Goal: Information Seeking & Learning: Find specific fact

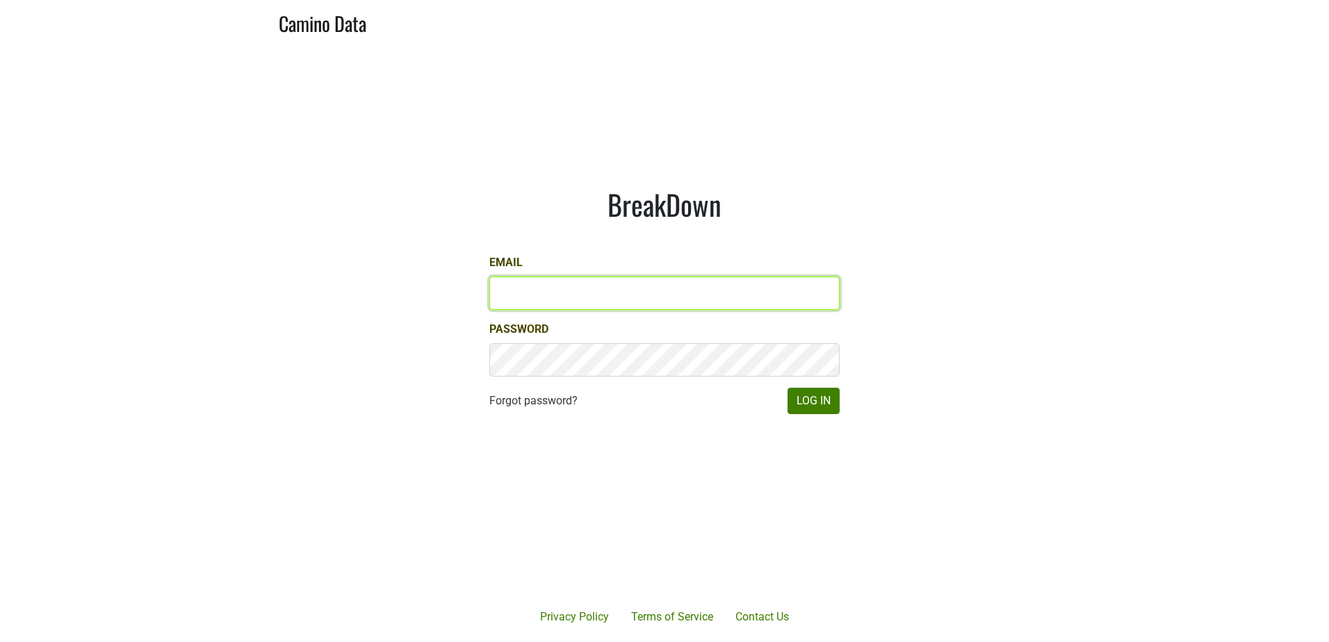
type input "[PERSON_NAME][EMAIL_ADDRESS][DOMAIN_NAME]"
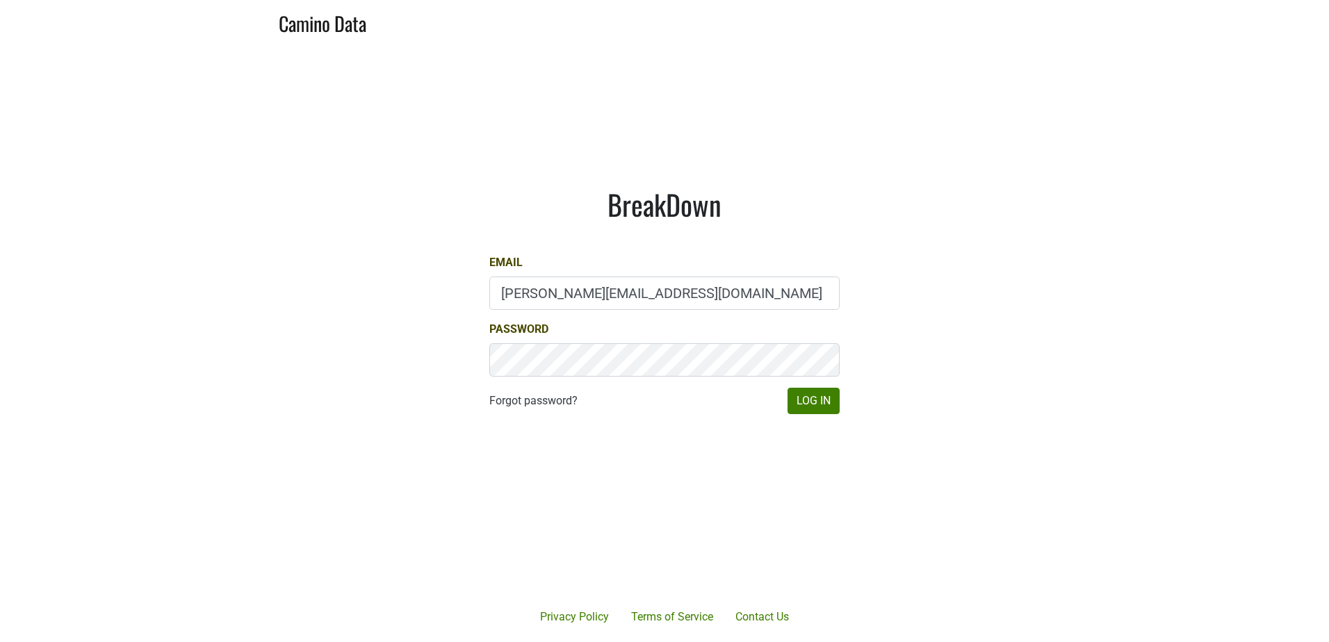
click at [849, 419] on div "BreakDown Email derek@mommenpop.com Password Forgot password? Log In" at bounding box center [664, 300] width 417 height 293
click at [819, 403] on button "Log In" at bounding box center [814, 401] width 52 height 26
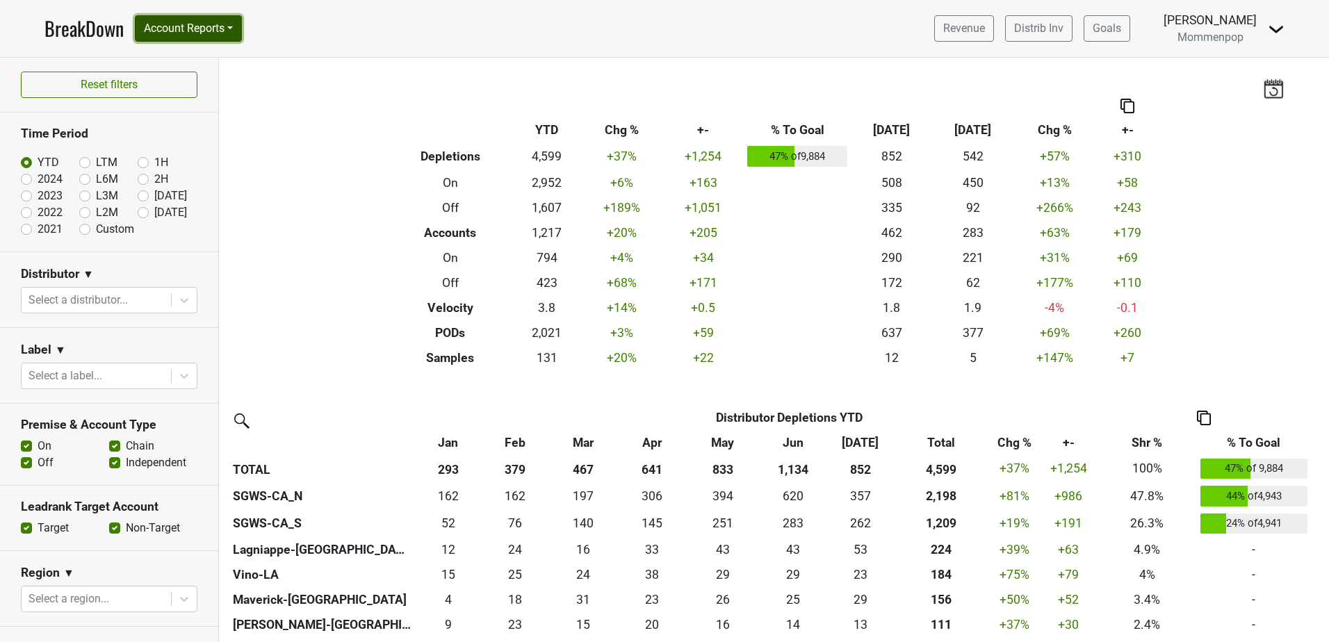
click at [196, 38] on button "Account Reports" at bounding box center [188, 28] width 107 height 26
click at [200, 83] on link "Map" at bounding box center [197, 83] width 123 height 22
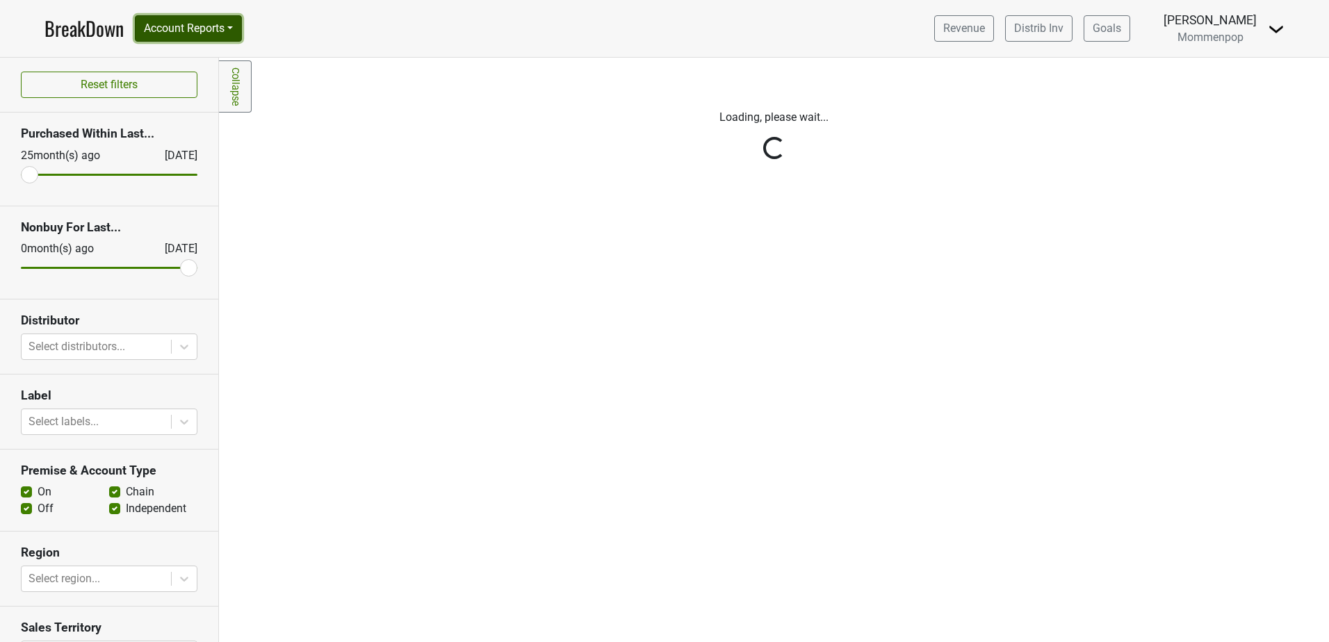
click at [210, 22] on button "Account Reports" at bounding box center [188, 28] width 107 height 26
click at [202, 54] on link "SuperRanker" at bounding box center [197, 60] width 123 height 22
click at [201, 59] on section "Reset filters" at bounding box center [109, 85] width 218 height 55
click at [204, 23] on button "Account Reports" at bounding box center [188, 28] width 107 height 26
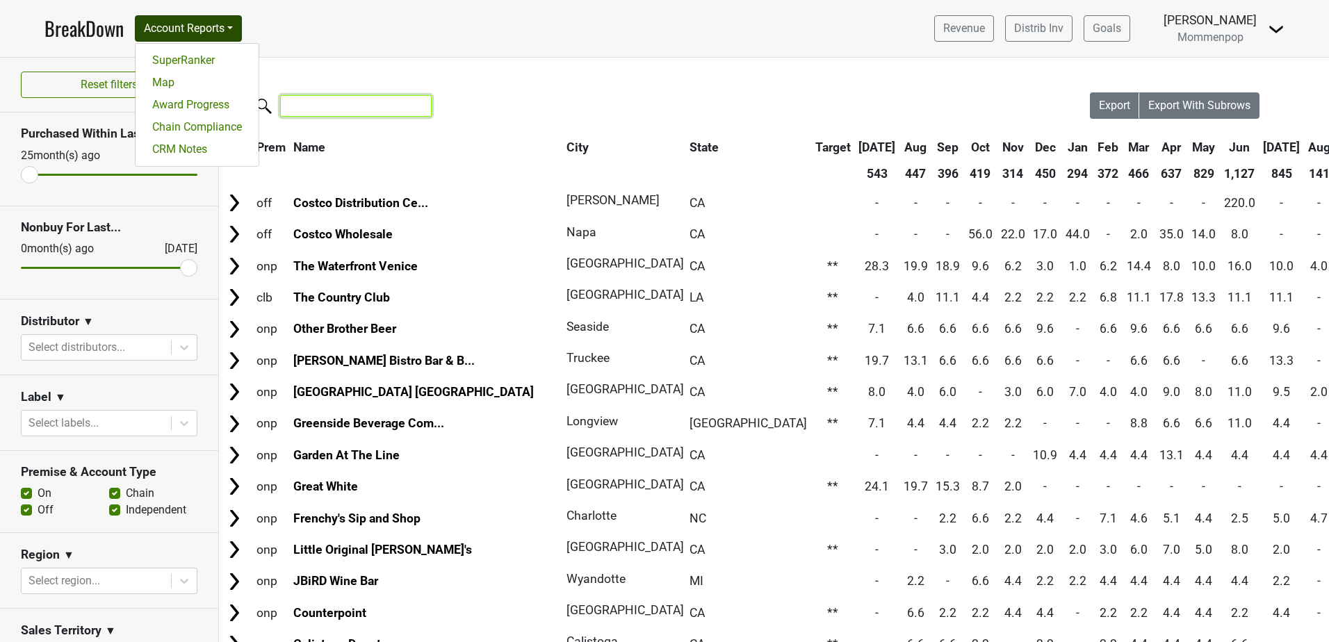
click at [328, 117] on input "search" at bounding box center [356, 106] width 152 height 22
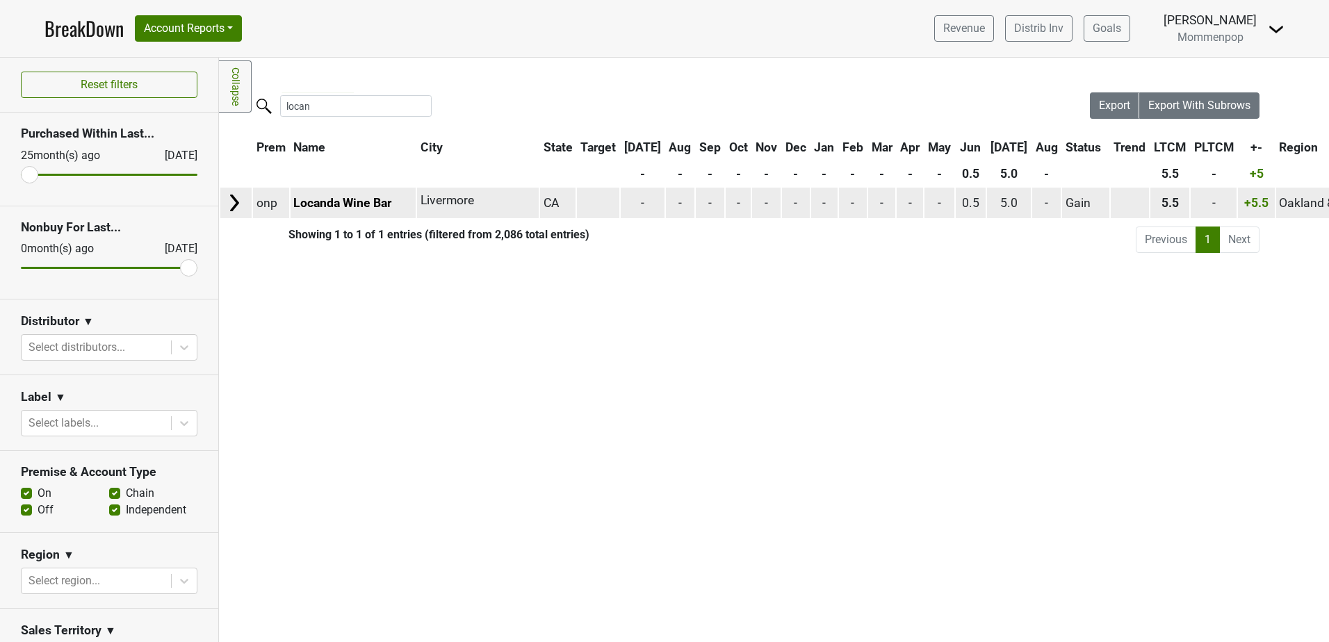
click at [230, 202] on img at bounding box center [234, 203] width 21 height 21
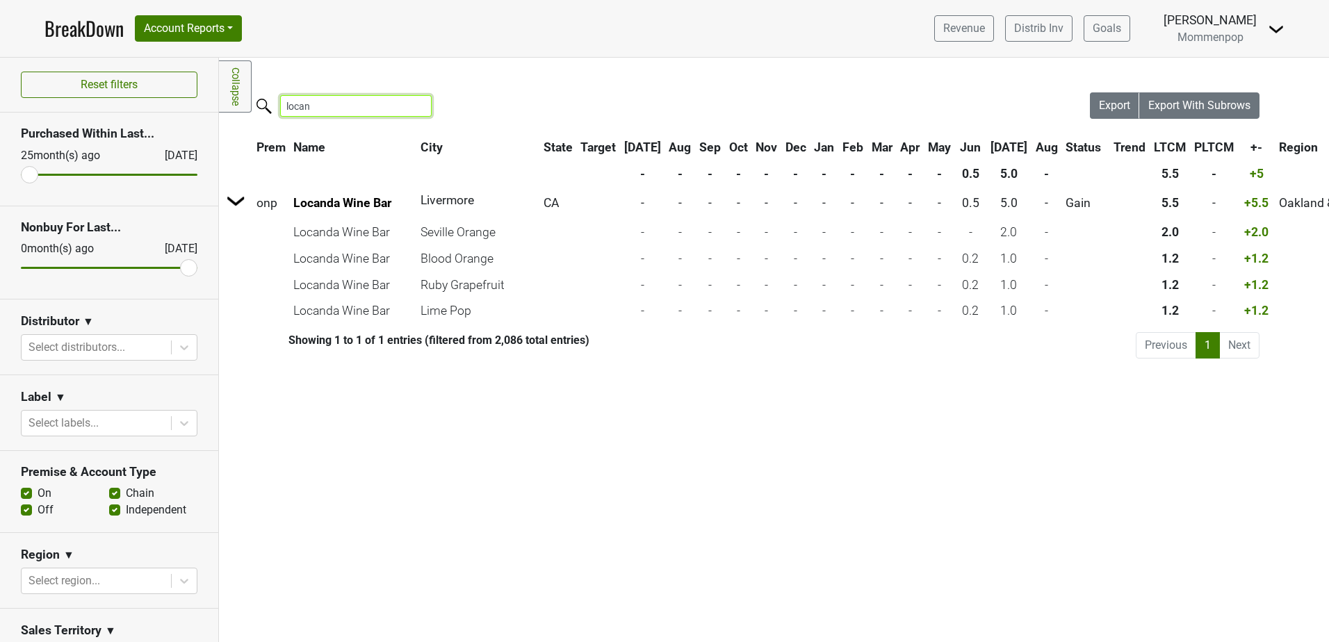
drag, startPoint x: 333, startPoint y: 112, endPoint x: 288, endPoint y: 107, distance: 45.5
click at [293, 108] on input "locan" at bounding box center [356, 106] width 152 height 22
type input "l"
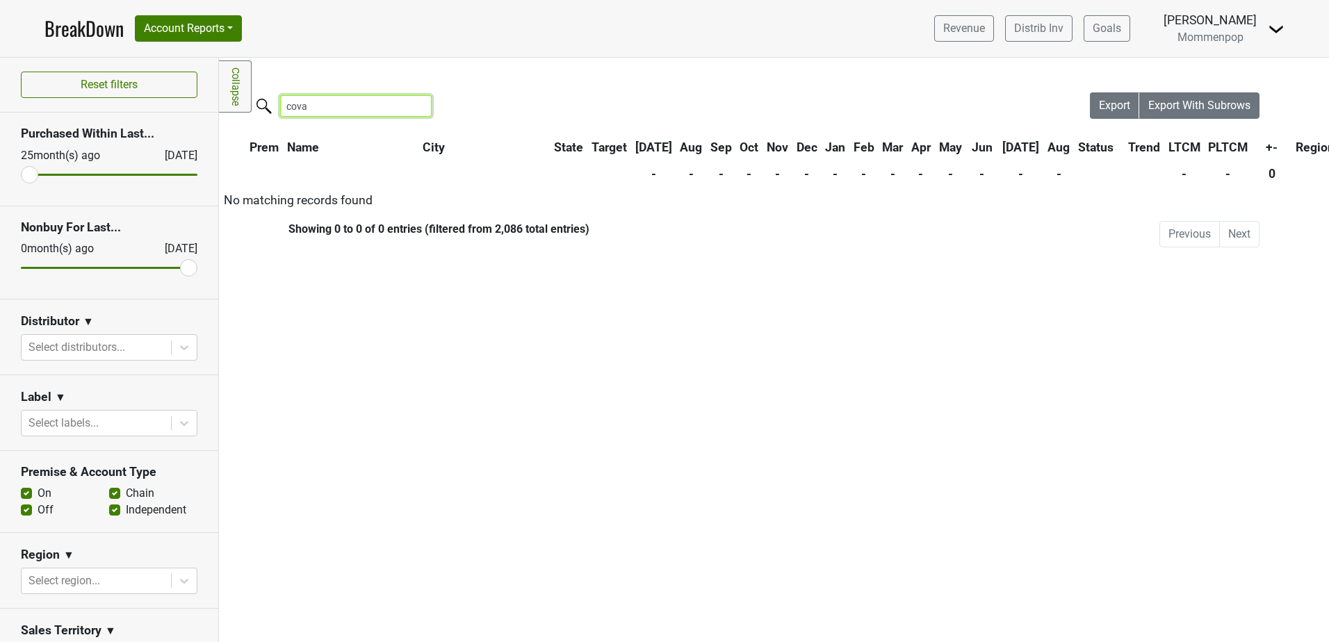
click at [297, 106] on input "cova" at bounding box center [356, 106] width 152 height 22
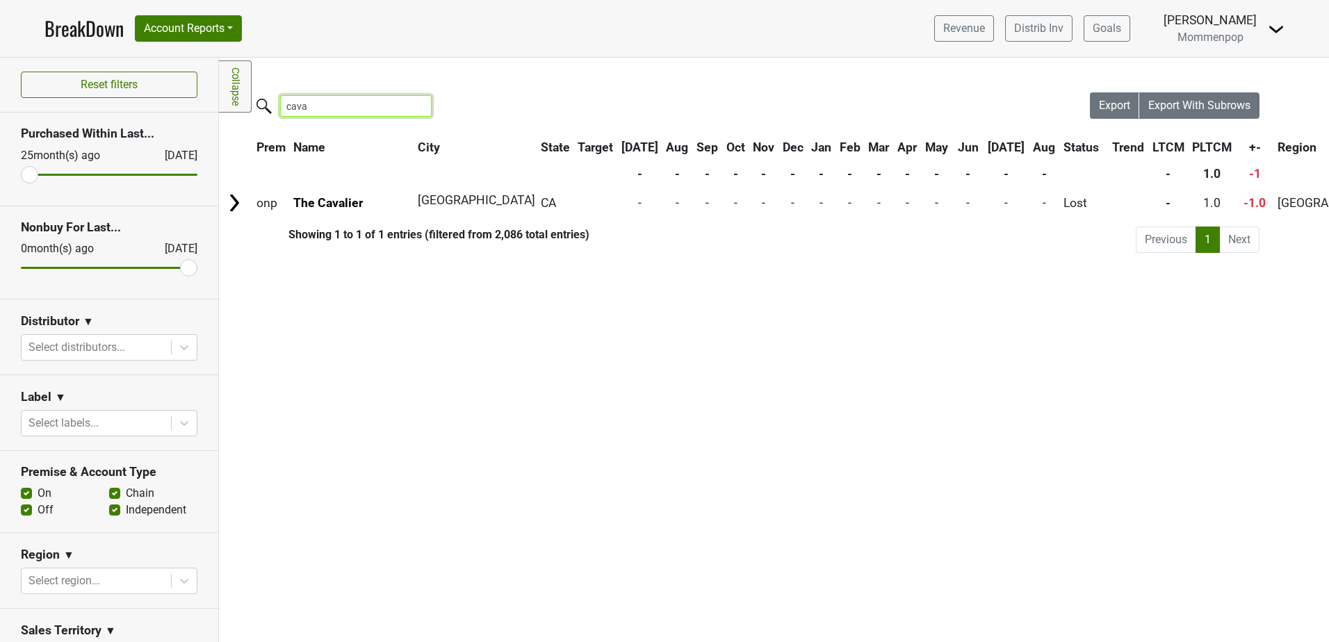
click at [350, 106] on input "cava" at bounding box center [356, 106] width 152 height 22
drag, startPoint x: 323, startPoint y: 108, endPoint x: 233, endPoint y: 108, distance: 90.4
click at [271, 108] on label "cava" at bounding box center [328, 104] width 152 height 24
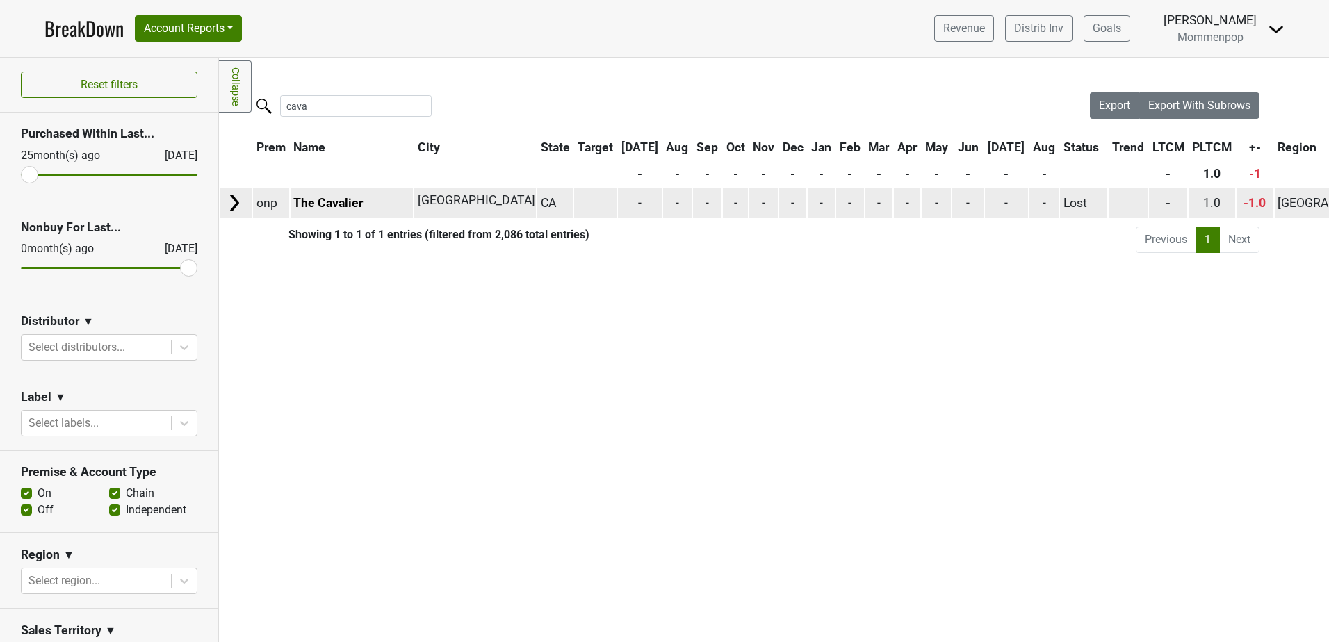
click at [234, 204] on img at bounding box center [234, 203] width 21 height 21
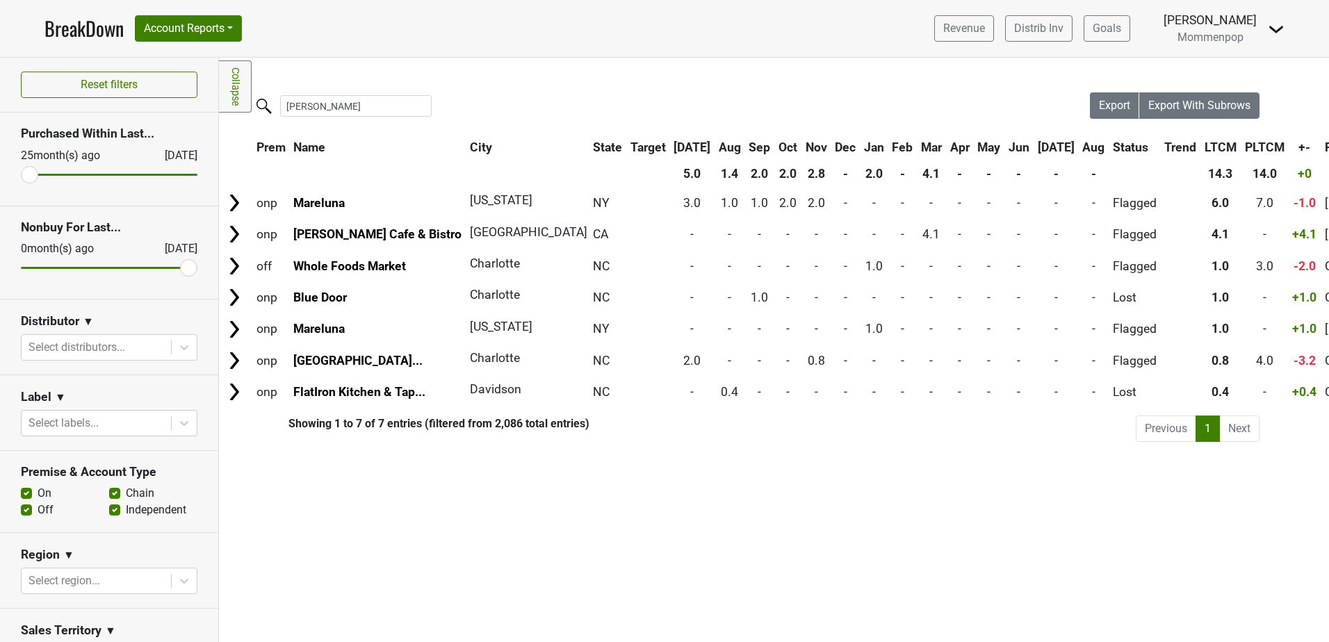
click at [319, 92] on label "luna" at bounding box center [328, 104] width 152 height 24
click at [319, 95] on input "luna" at bounding box center [356, 106] width 152 height 22
drag, startPoint x: 316, startPoint y: 111, endPoint x: 228, endPoint y: 116, distance: 87.8
click at [264, 115] on label "luna" at bounding box center [328, 104] width 152 height 24
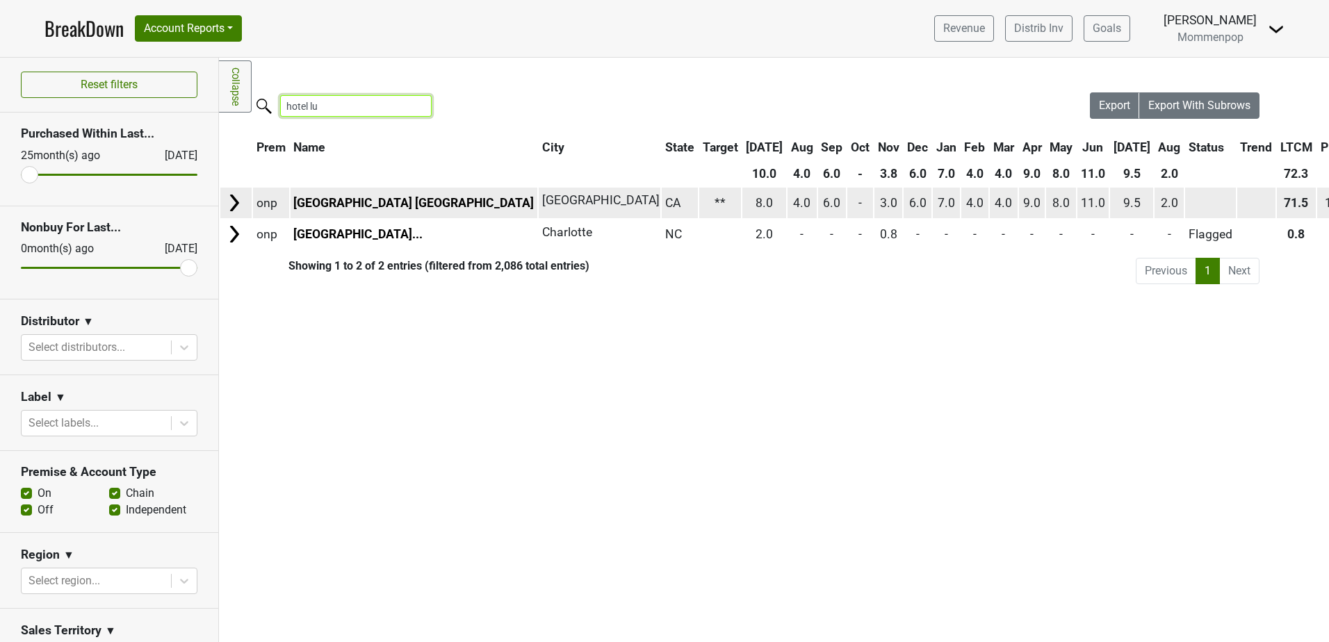
type input "hotel lu"
click at [235, 202] on img at bounding box center [234, 203] width 21 height 21
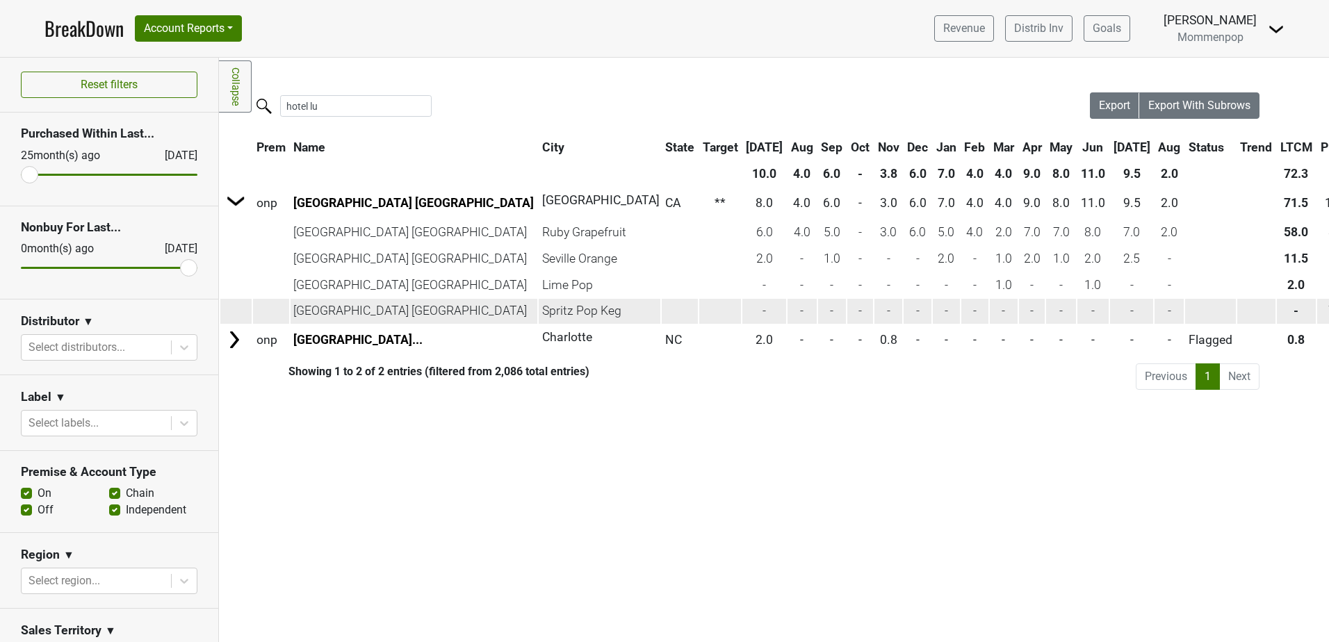
drag, startPoint x: 1216, startPoint y: 310, endPoint x: 1243, endPoint y: 312, distance: 26.5
click at [1318, 312] on td "74.4" at bounding box center [1341, 311] width 47 height 25
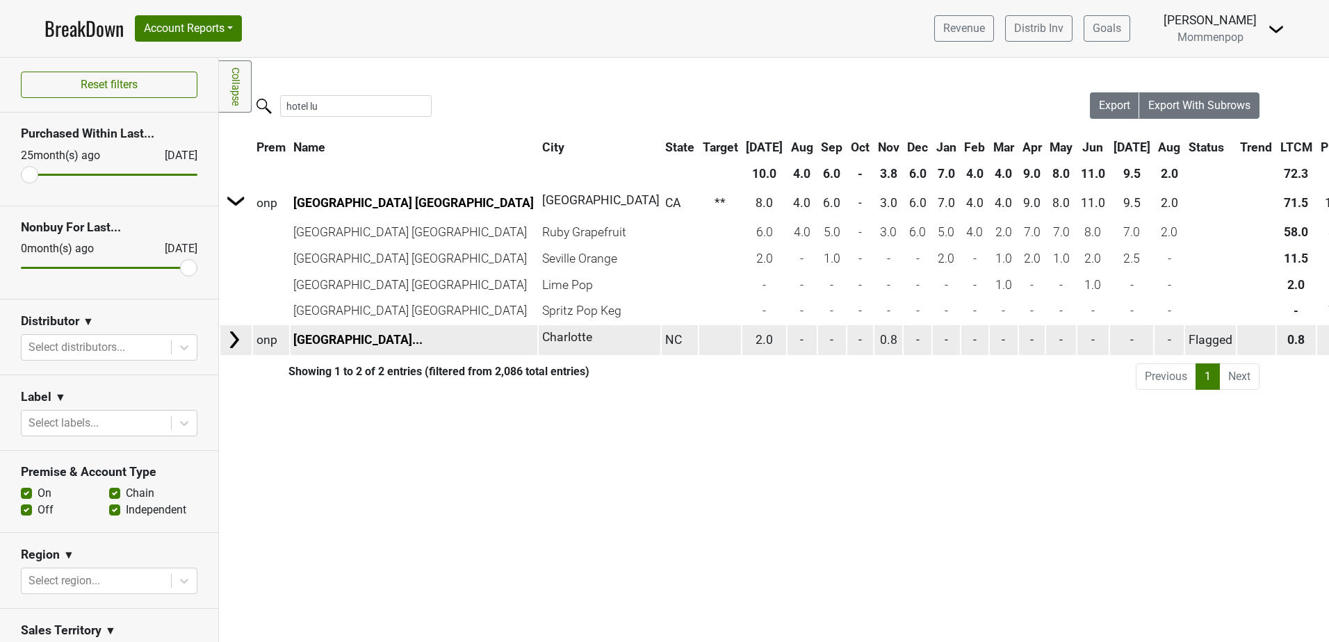
click at [236, 341] on img at bounding box center [234, 340] width 21 height 21
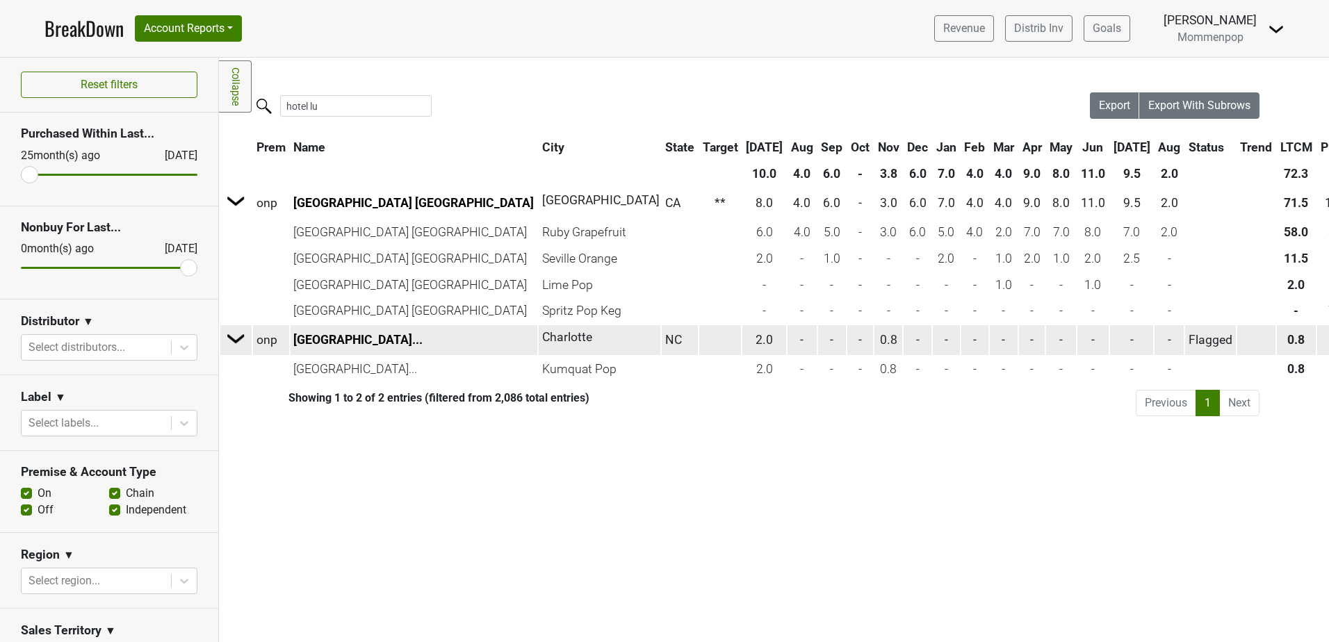
click at [236, 341] on img at bounding box center [236, 338] width 21 height 21
